Goal: Task Accomplishment & Management: Manage account settings

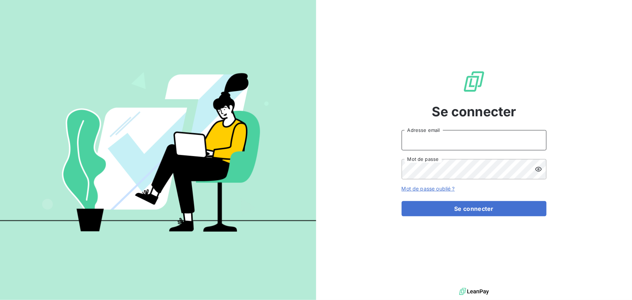
click at [409, 148] on input "Adresse email" at bounding box center [473, 140] width 145 height 20
type input "admin@dupon"
click at [542, 168] on icon at bounding box center [538, 168] width 7 height 7
click at [401, 201] on button "Se connecter" at bounding box center [473, 208] width 145 height 15
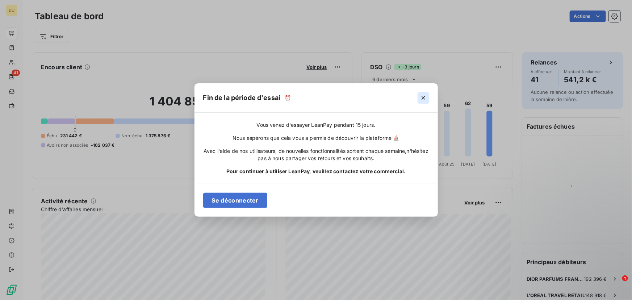
click at [427, 98] on button "button" at bounding box center [423, 98] width 12 height 12
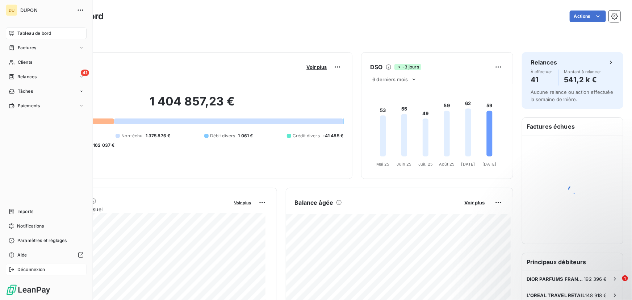
click at [10, 270] on icon at bounding box center [12, 269] width 6 height 6
